Goal: Find specific page/section: Find specific page/section

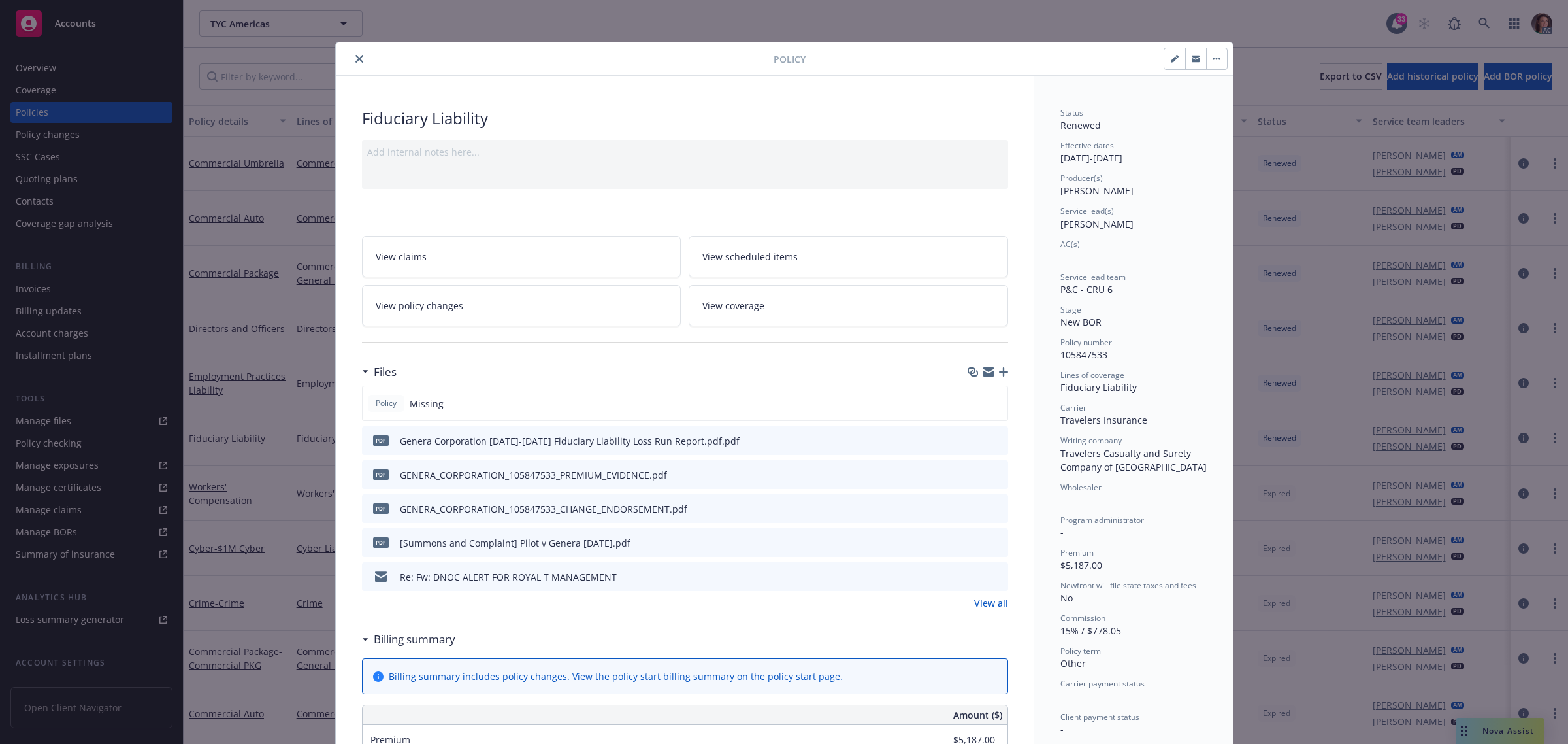
click at [356, 59] on icon "close" at bounding box center [359, 59] width 8 height 8
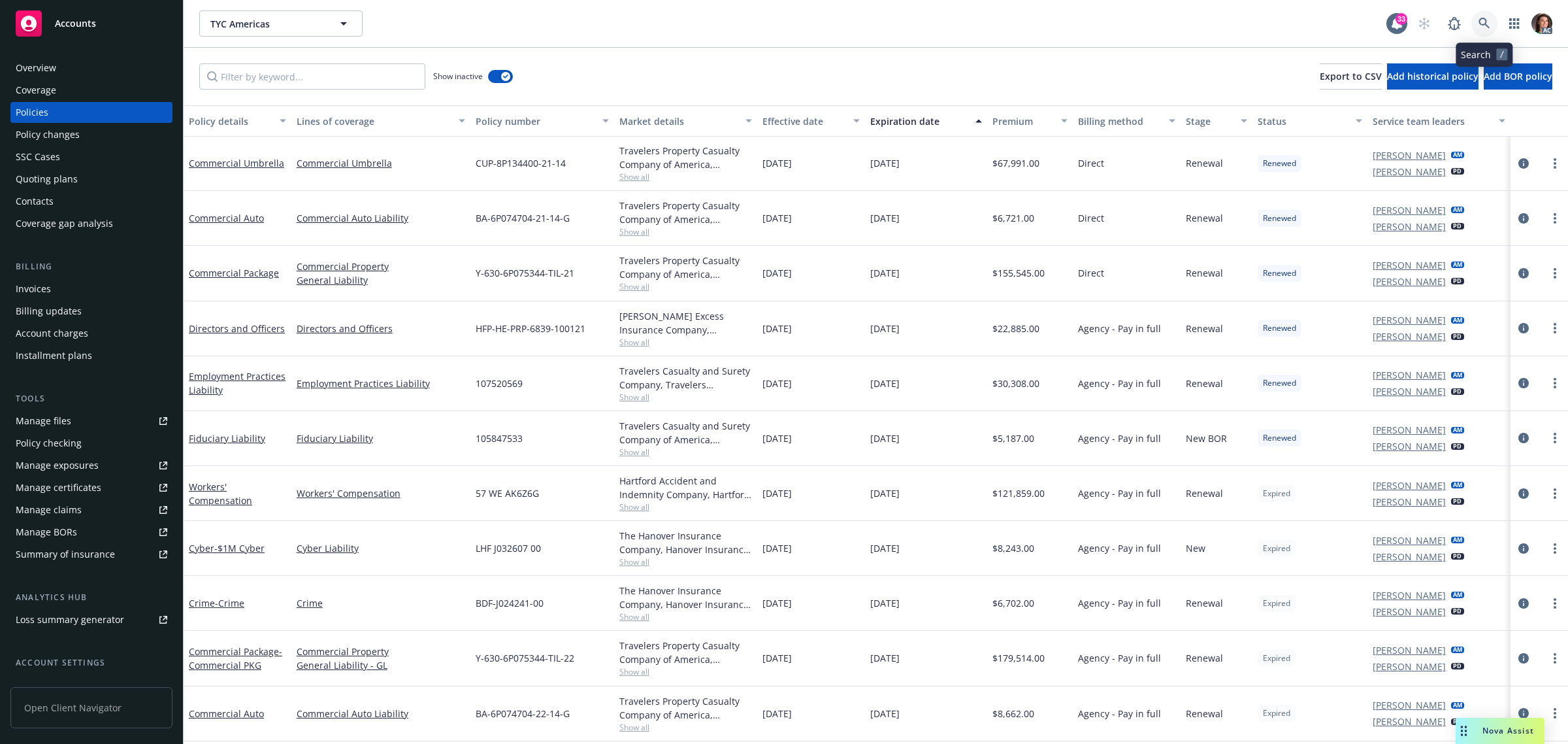
click at [1481, 24] on icon at bounding box center [1485, 24] width 12 height 12
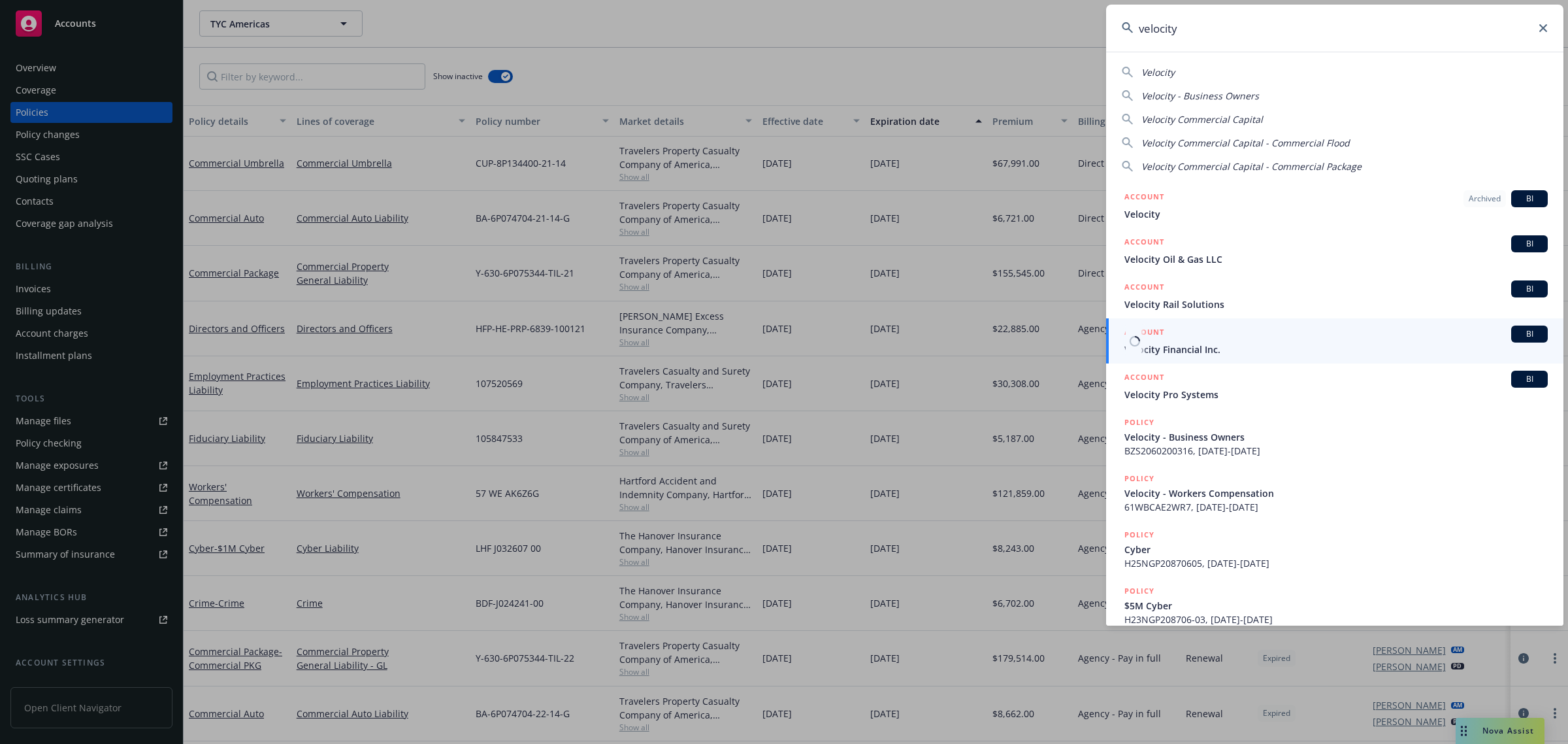
type input "velocity"
click at [1183, 341] on div "ACCOUNT BI" at bounding box center [1335, 334] width 424 height 17
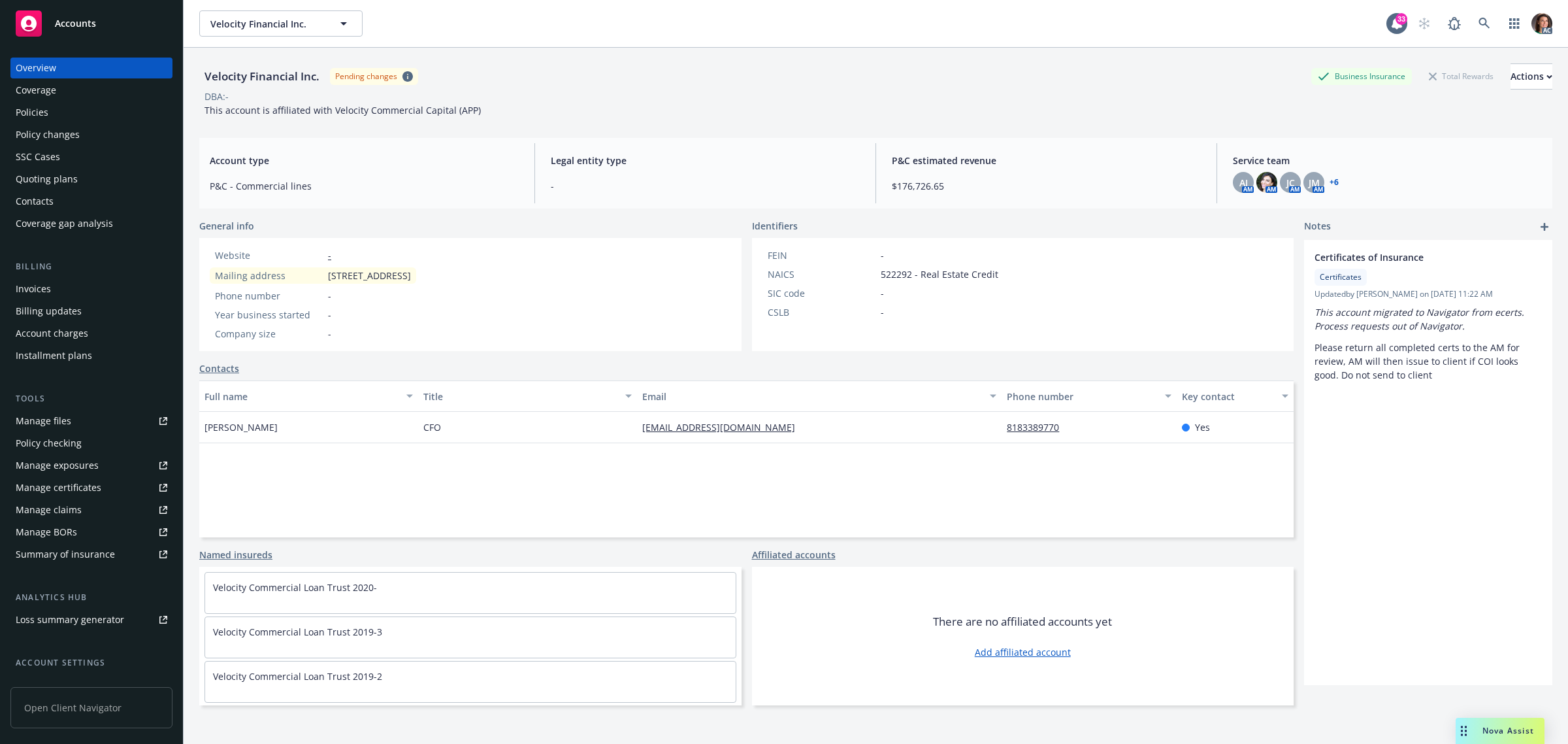
click at [41, 293] on div "Invoices" at bounding box center [33, 289] width 36 height 21
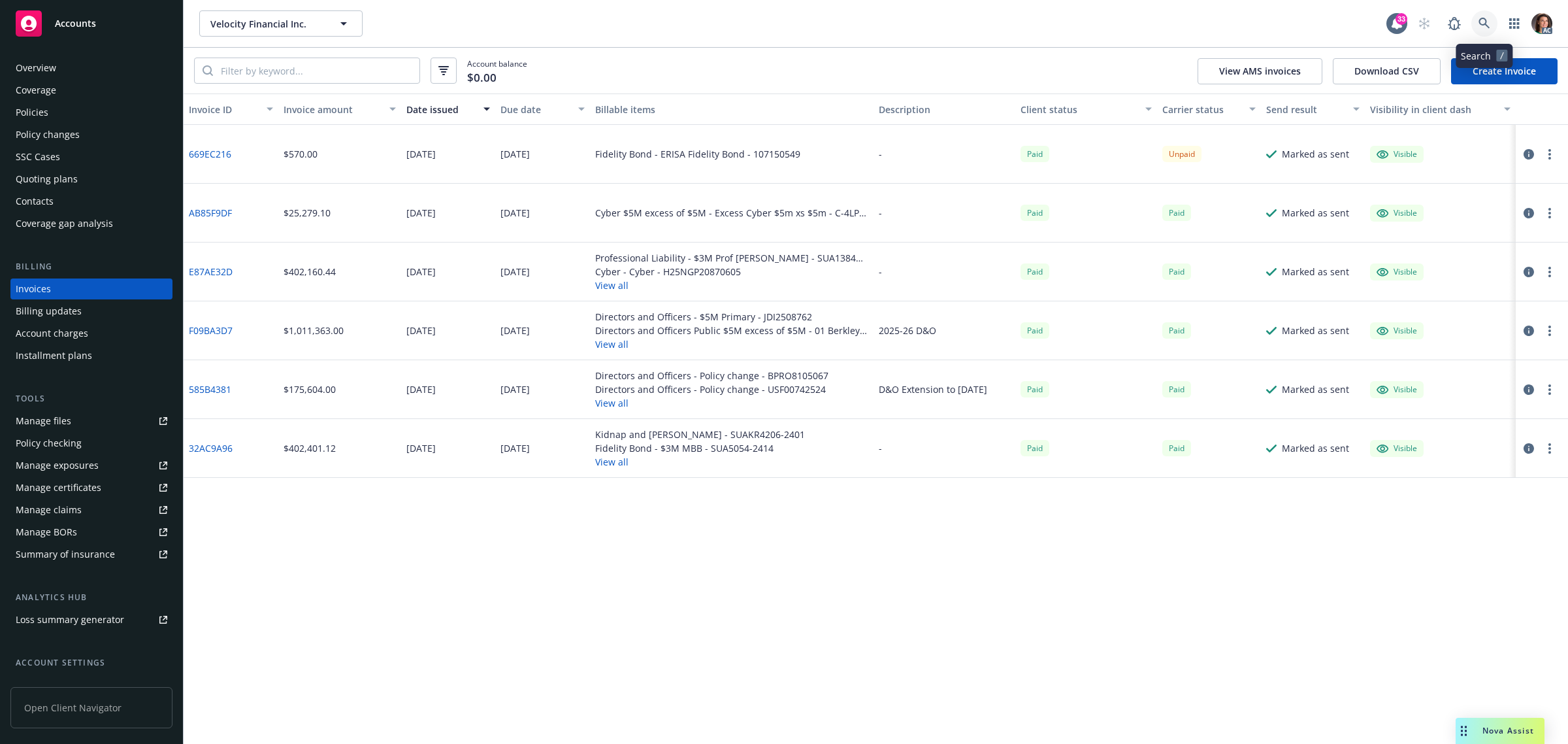
click at [1484, 21] on icon at bounding box center [1485, 24] width 12 height 12
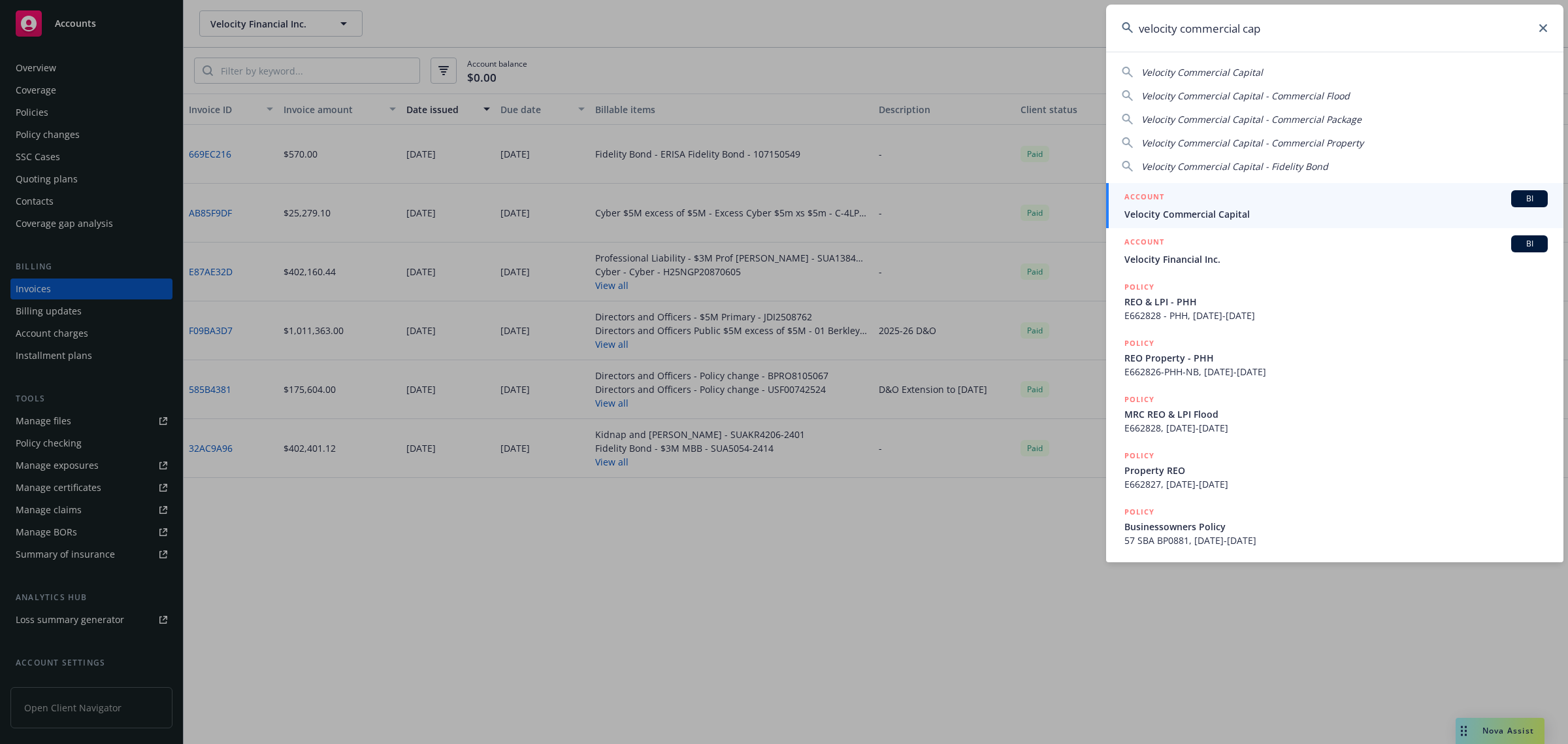
type input "velocity commercial cap"
click at [1225, 210] on span "Velocity Commercial Capital" at bounding box center [1335, 214] width 424 height 14
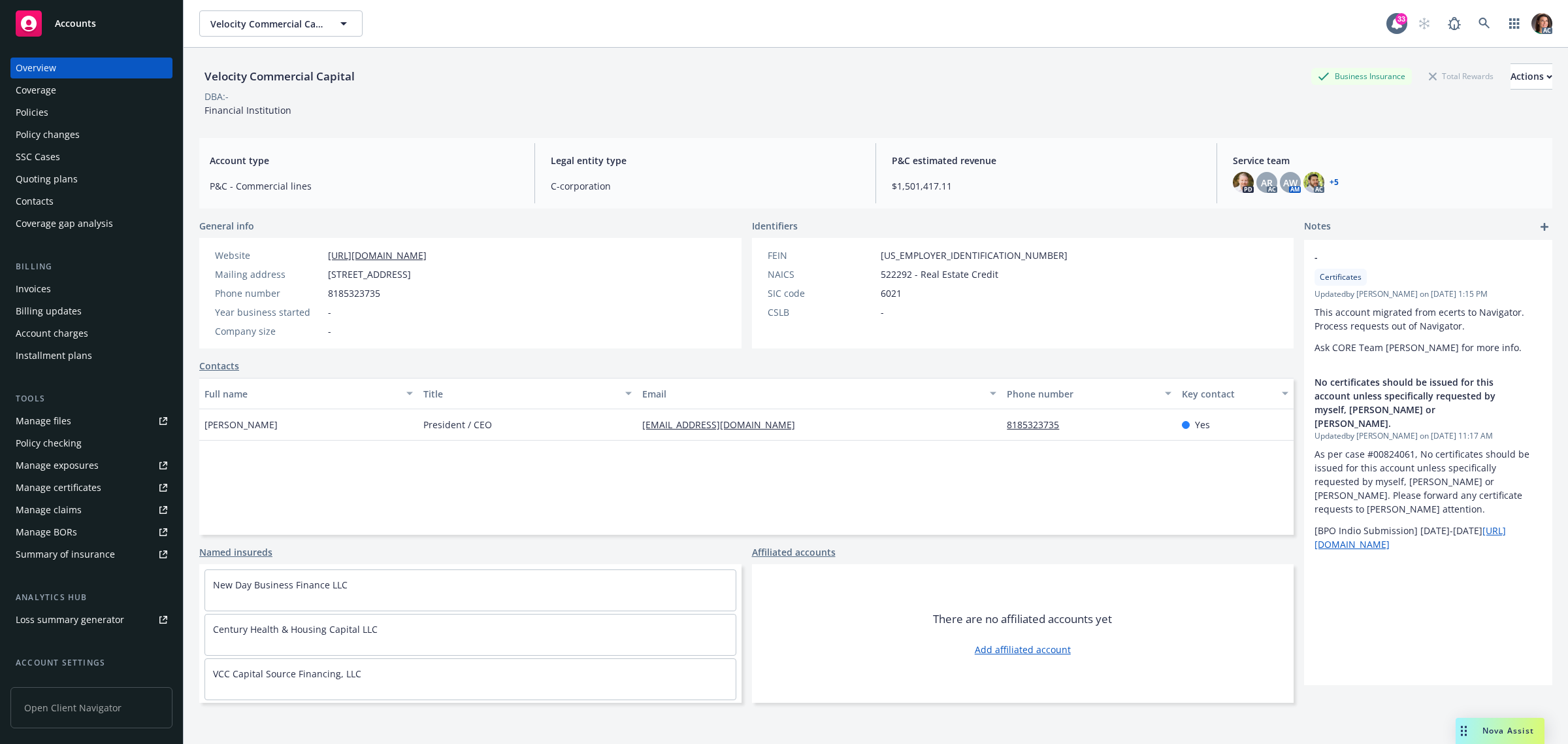
click at [30, 290] on div "Invoices" at bounding box center [33, 289] width 36 height 21
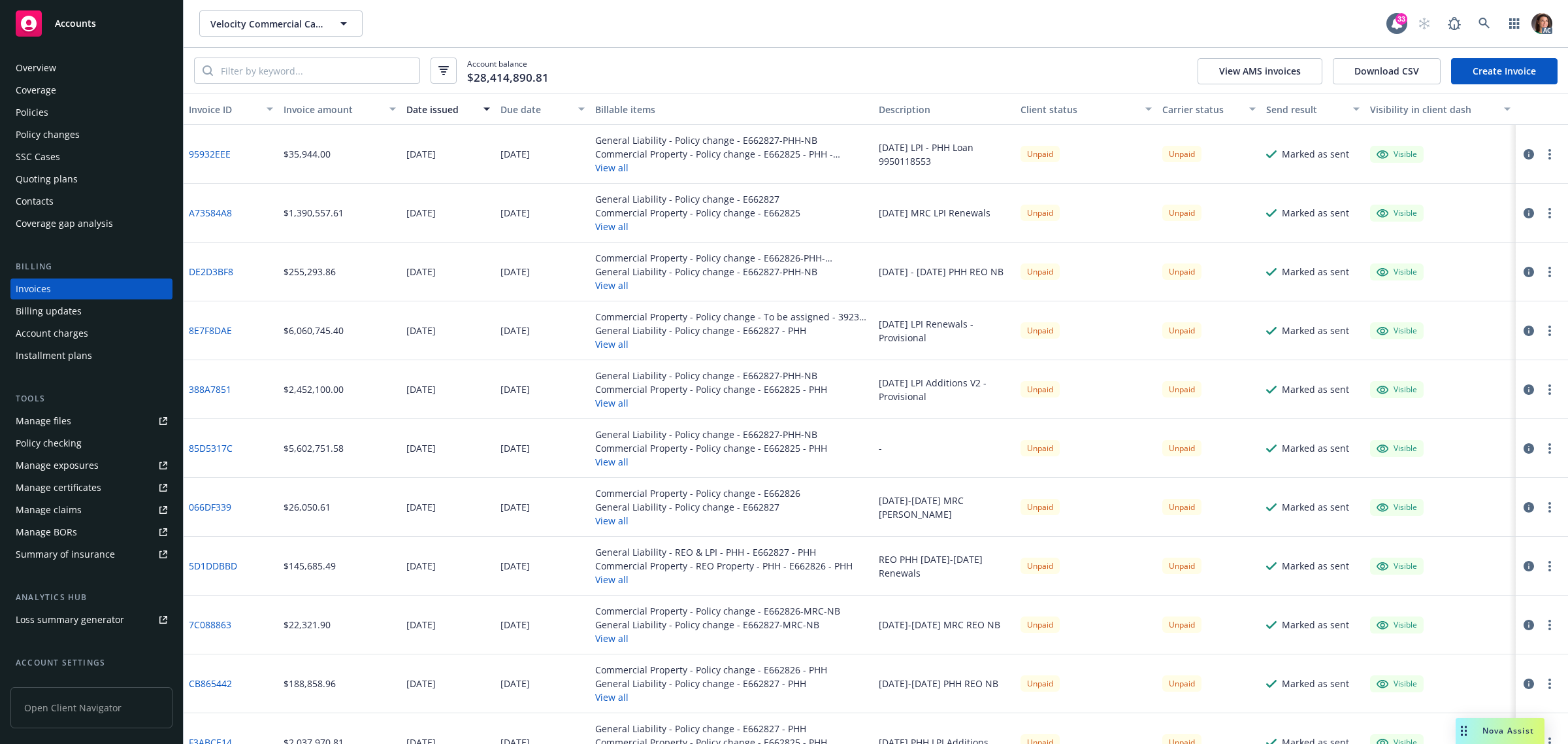
click at [220, 150] on link "95932EEE" at bounding box center [209, 154] width 42 height 14
click at [1524, 154] on icon "button" at bounding box center [1529, 154] width 10 height 10
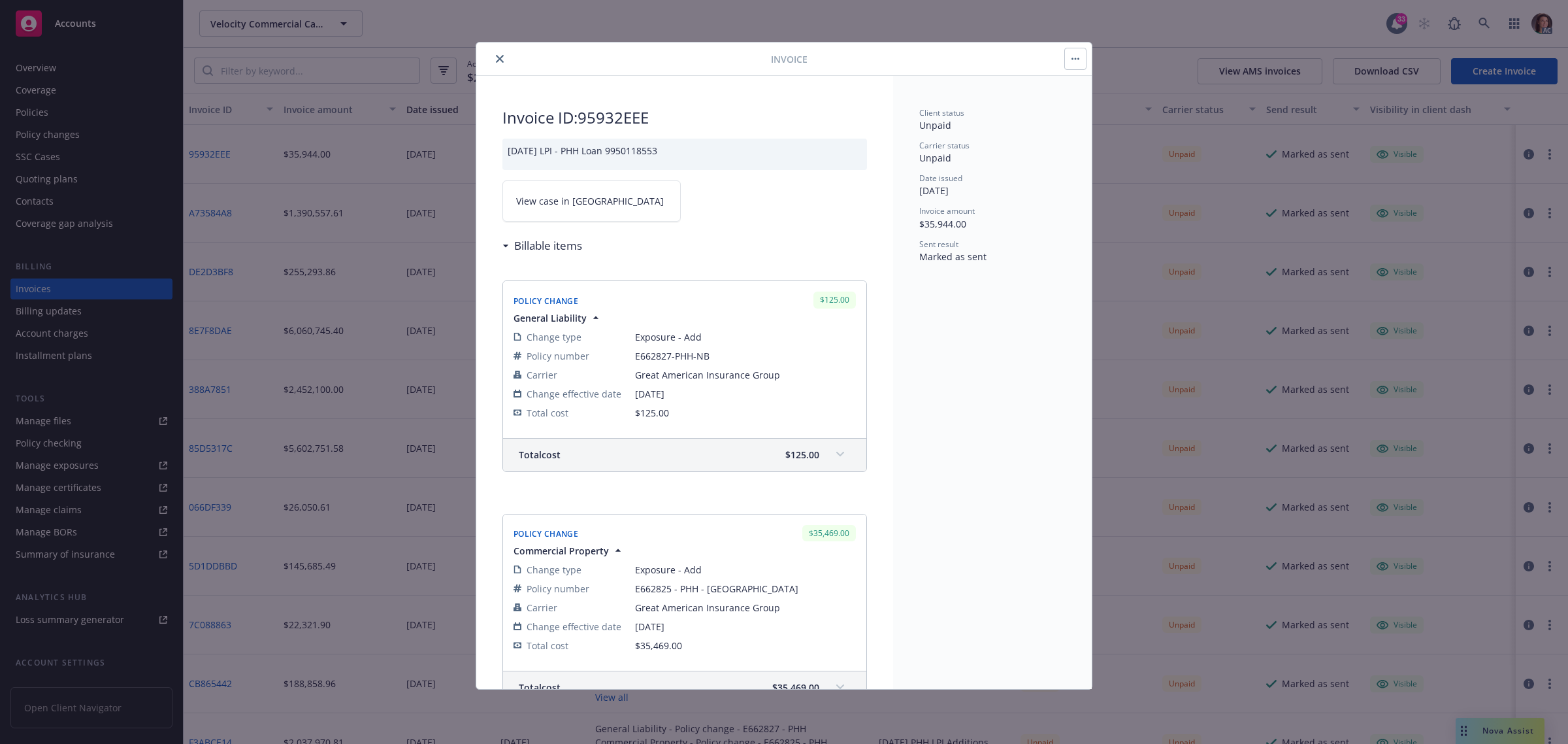
click at [582, 201] on span "View case in SSC" at bounding box center [590, 201] width 148 height 14
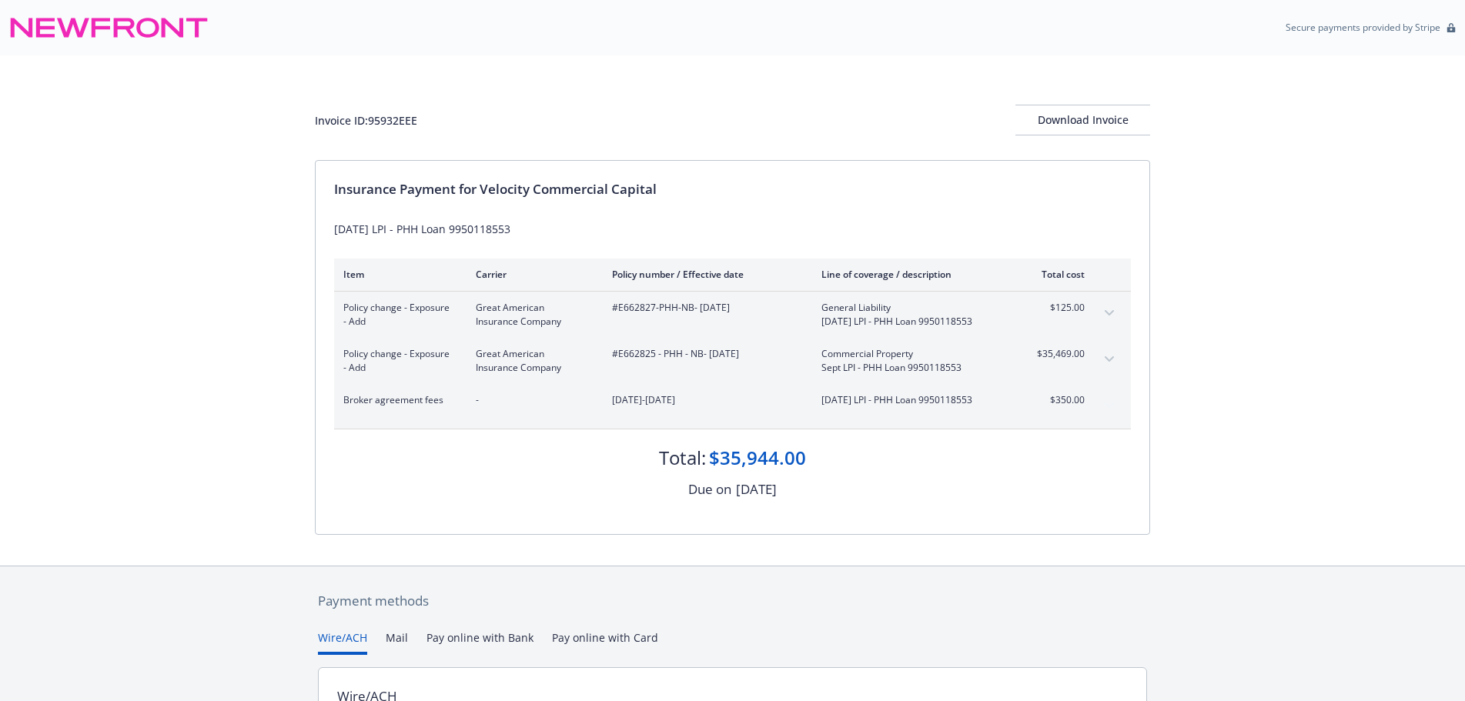
click at [404, 118] on div "Invoice ID: 95932EEE" at bounding box center [366, 120] width 102 height 16
copy div "95932EEE"
drag, startPoint x: 619, startPoint y: 306, endPoint x: 691, endPoint y: 322, distance: 74.3
click at [691, 322] on div "#E662827-PHH-NB - [DATE]" at bounding box center [704, 315] width 185 height 28
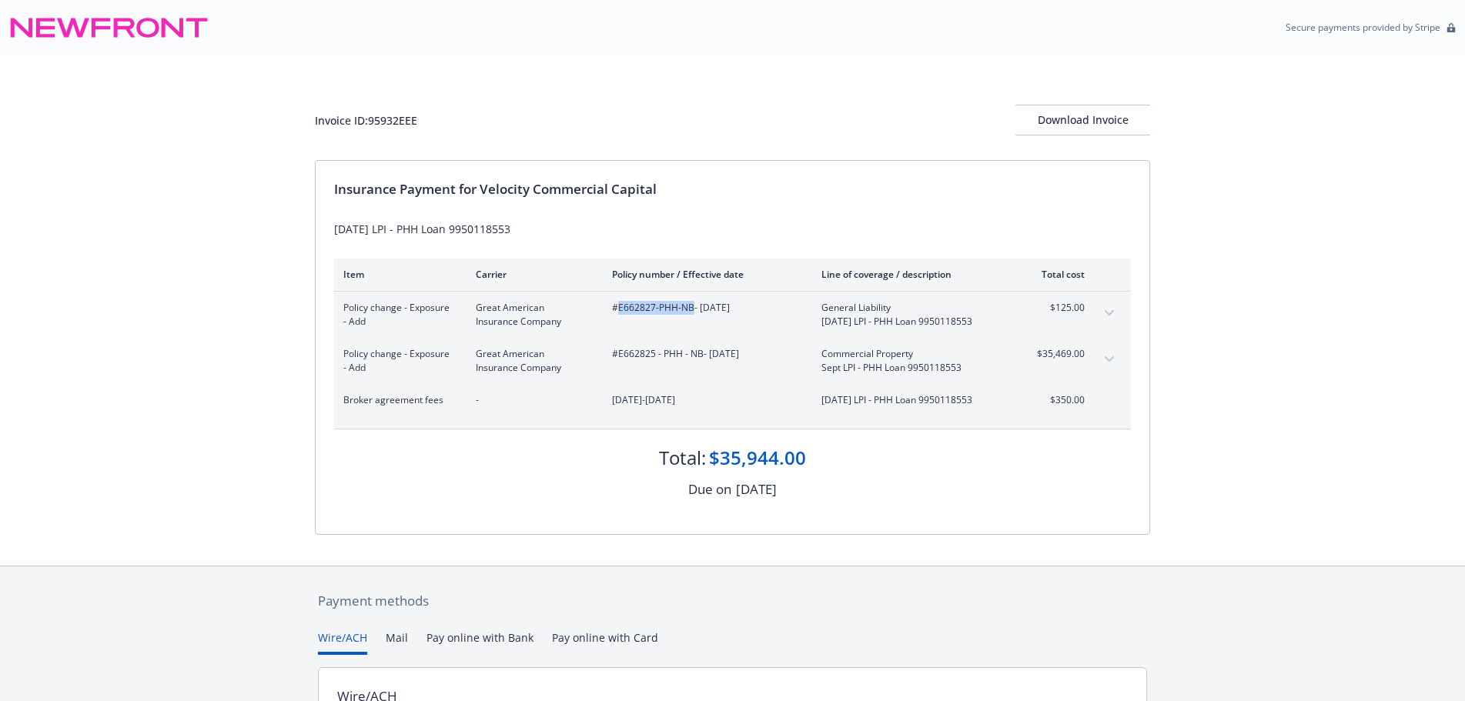
copy span "E662827-PHH-NB"
drag, startPoint x: 620, startPoint y: 353, endPoint x: 700, endPoint y: 352, distance: 79.3
click at [700, 351] on span "#E662825 - PHH - NB - [DATE]" at bounding box center [704, 354] width 185 height 14
copy span "E662825 - PHH - [GEOGRAPHIC_DATA]"
